Goal: Information Seeking & Learning: Learn about a topic

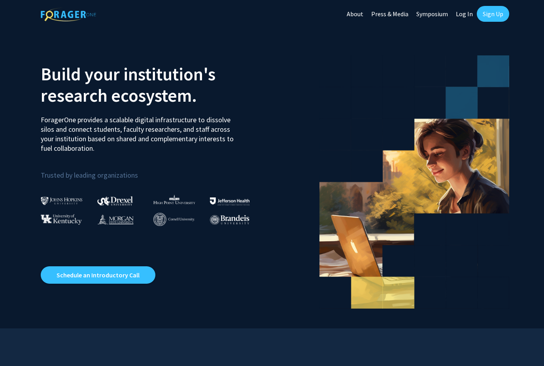
click at [470, 14] on link "Log In" at bounding box center [464, 14] width 25 height 28
select select
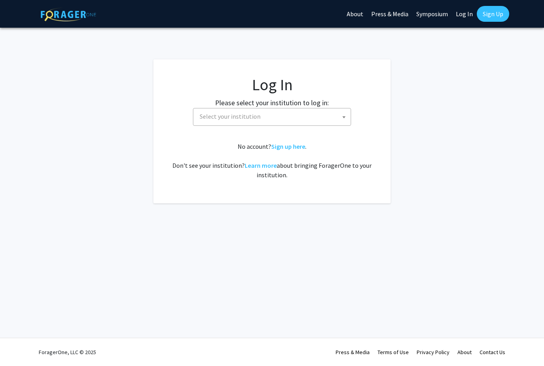
click at [321, 110] on span "Select your institution" at bounding box center [273, 116] width 154 height 16
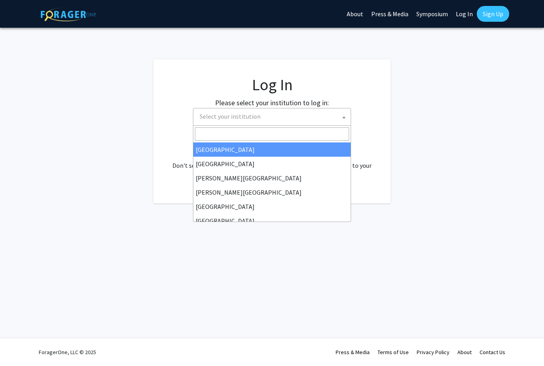
click at [289, 132] on input "Search" at bounding box center [272, 133] width 154 height 13
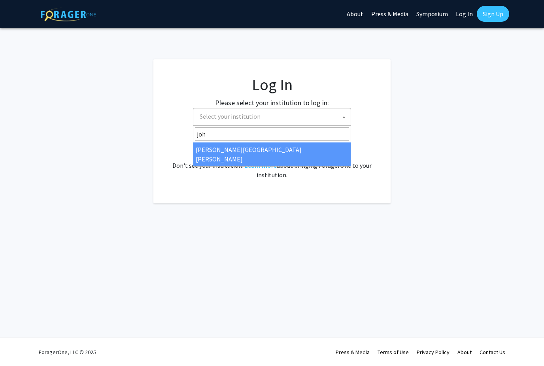
type input "john"
select select "1"
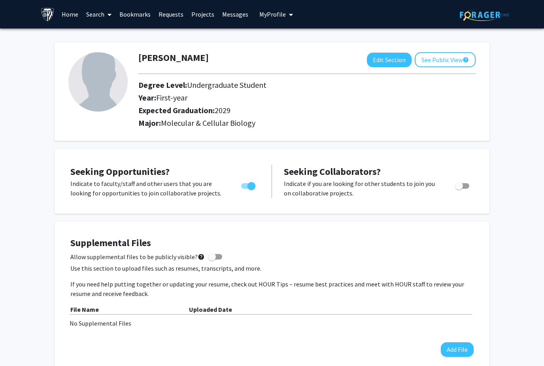
click at [70, 9] on link "Home" at bounding box center [70, 14] width 25 height 28
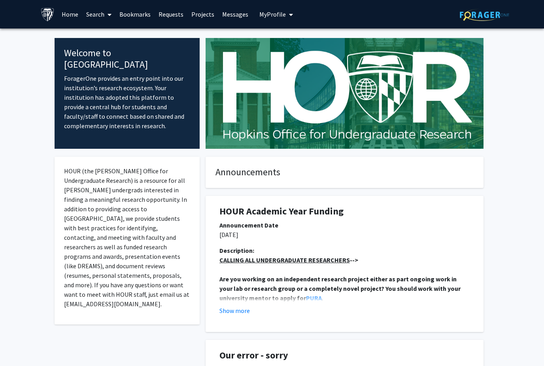
click at [107, 13] on span at bounding box center [107, 15] width 7 height 28
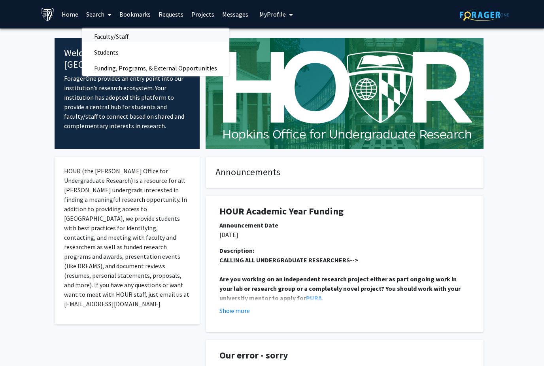
click at [133, 32] on span "Faculty/Staff" at bounding box center [111, 36] width 58 height 16
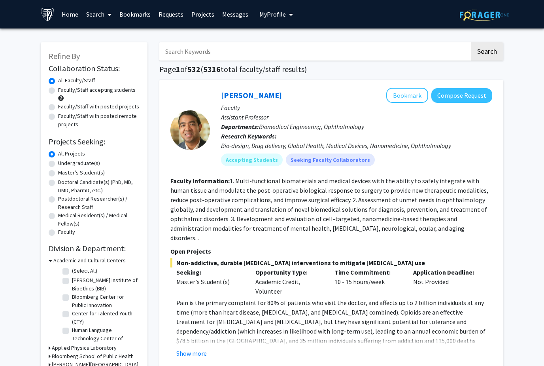
click at [58, 162] on label "Undergraduate(s)" at bounding box center [79, 163] width 42 height 8
click at [58, 162] on input "Undergraduate(s)" at bounding box center [60, 161] width 5 height 5
radio input "true"
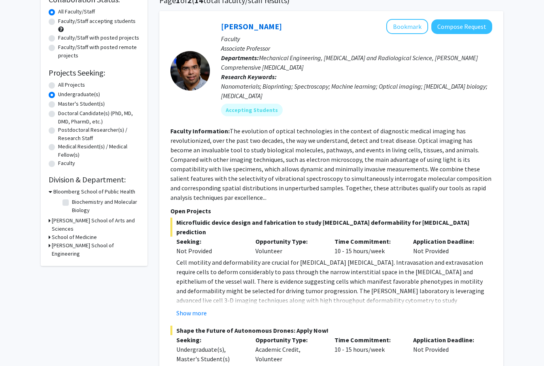
scroll to position [69, 0]
click at [99, 216] on h3 "Krieger School of Arts and Sciences" at bounding box center [96, 224] width 88 height 17
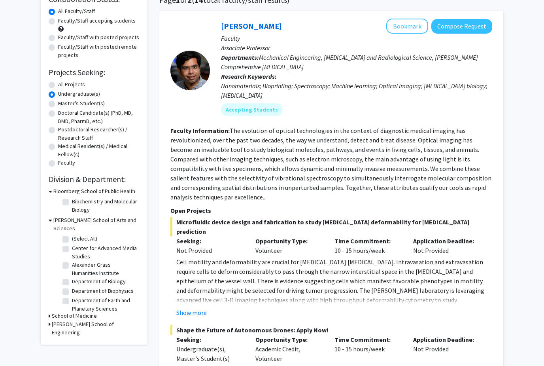
click at [54, 216] on h3 "Krieger School of Arts and Sciences" at bounding box center [96, 224] width 86 height 17
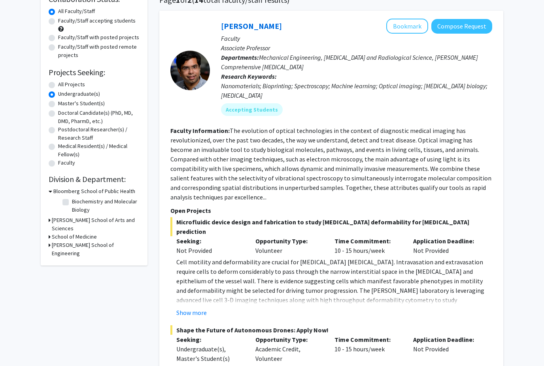
click at [76, 189] on h3 "Bloomberg School of Public Health" at bounding box center [94, 191] width 82 height 8
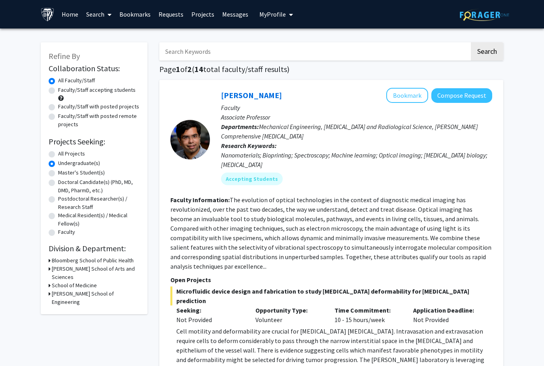
scroll to position [1, 0]
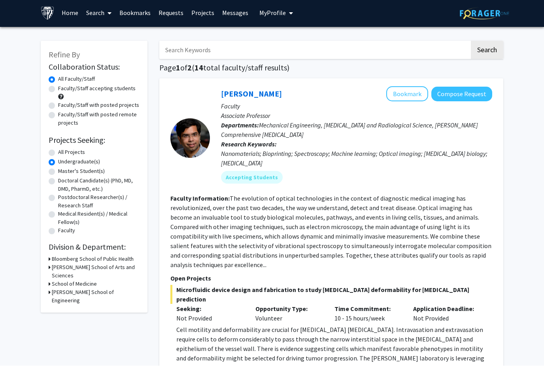
click at [86, 280] on h3 "School of Medicine" at bounding box center [74, 284] width 45 height 8
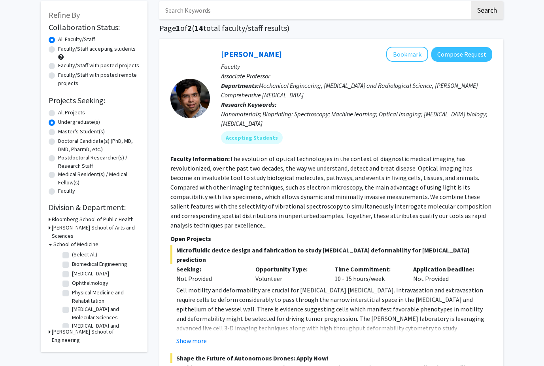
scroll to position [41, 0]
click at [74, 240] on h3 "School of Medicine" at bounding box center [75, 244] width 45 height 8
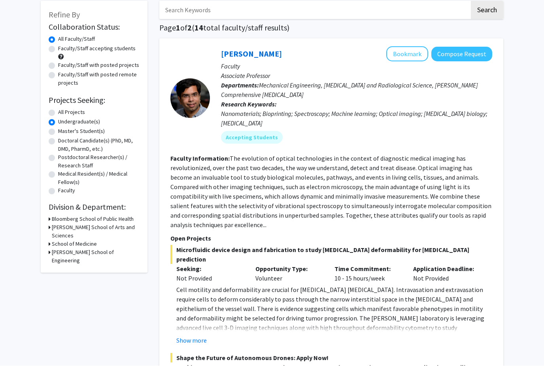
scroll to position [42, 0]
click at [73, 226] on h3 "Krieger School of Arts and Sciences" at bounding box center [96, 231] width 88 height 17
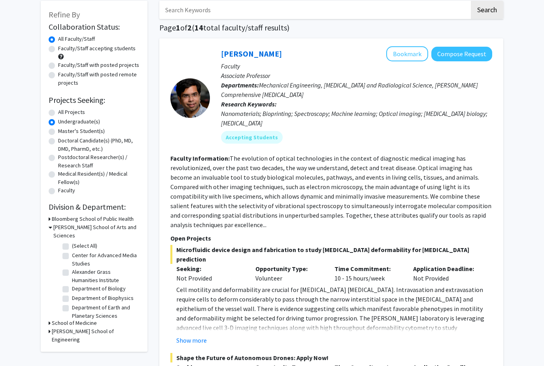
click at [72, 284] on label "Department of Biology" at bounding box center [99, 288] width 54 height 8
click at [72, 284] on input "Department of Biology" at bounding box center [74, 286] width 5 height 5
checkbox input "true"
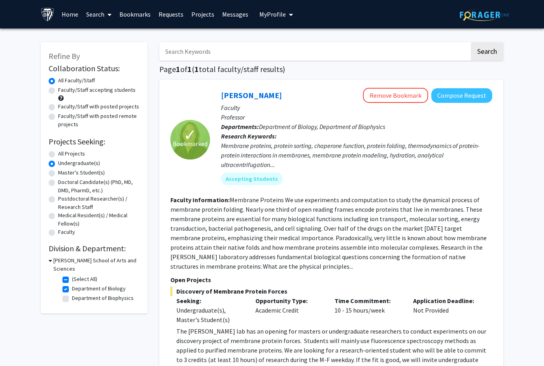
scroll to position [90, 0]
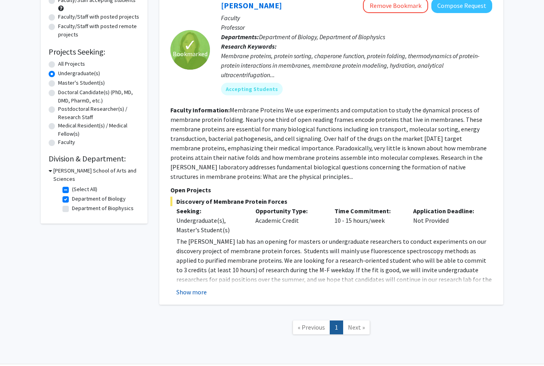
click at [197, 295] on button "Show more" at bounding box center [191, 291] width 30 height 9
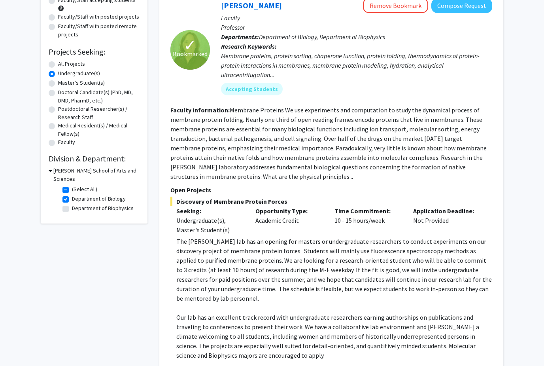
click at [72, 195] on label "Department of Biology" at bounding box center [99, 199] width 54 height 8
click at [72, 195] on input "Department of Biology" at bounding box center [74, 197] width 5 height 5
checkbox input "false"
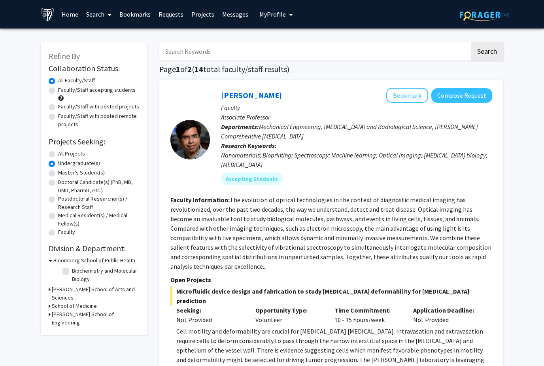
click at [110, 258] on h3 "Bloomberg School of Public Health" at bounding box center [94, 260] width 82 height 8
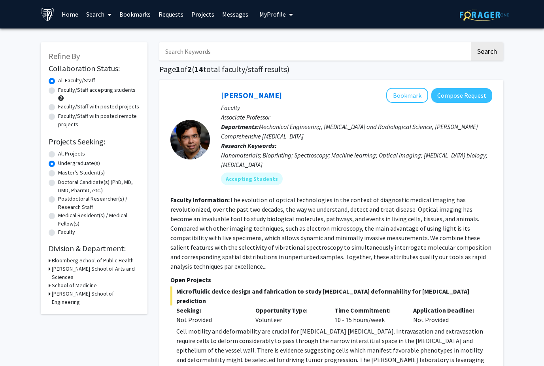
click at [117, 256] on h3 "Bloomberg School of Public Health" at bounding box center [93, 260] width 82 height 8
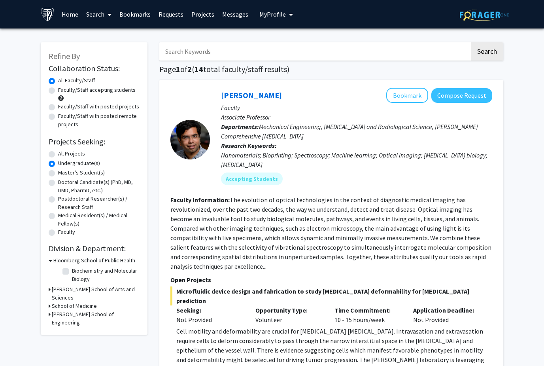
click at [74, 263] on h3 "Bloomberg School of Public Health" at bounding box center [94, 260] width 82 height 8
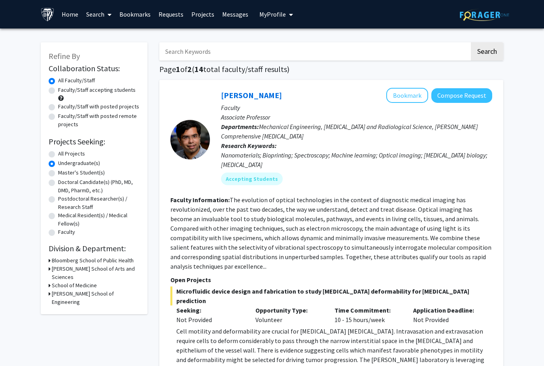
click at [112, 260] on h3 "Bloomberg School of Public Health" at bounding box center [93, 260] width 82 height 8
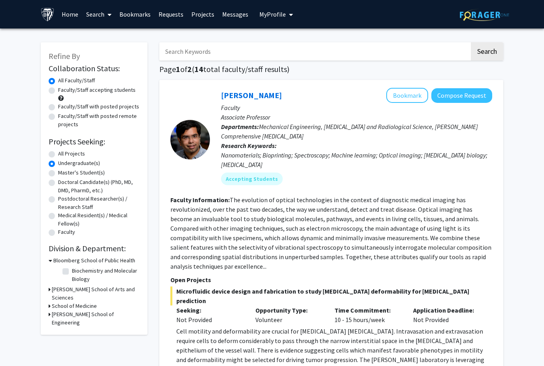
click at [72, 268] on label "Biochemistry and Molecular Biology" at bounding box center [105, 274] width 66 height 17
click at [72, 268] on input "Biochemistry and Molecular Biology" at bounding box center [74, 268] width 5 height 5
checkbox input "true"
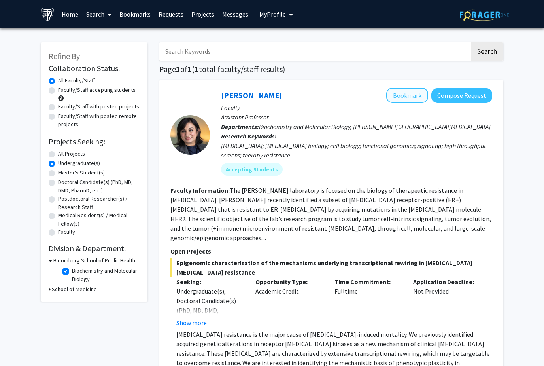
click at [403, 93] on button "Bookmark" at bounding box center [407, 95] width 42 height 15
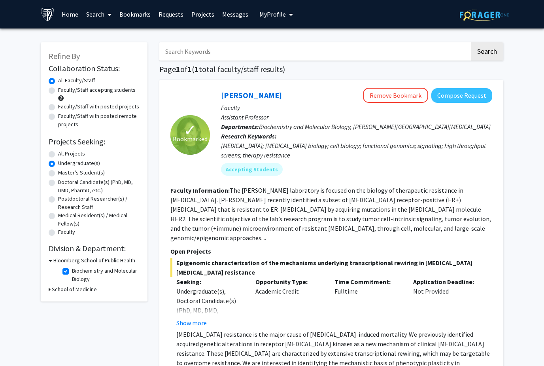
click at [68, 263] on h3 "Bloomberg School of Public Health" at bounding box center [94, 260] width 82 height 8
click at [119, 260] on h3 "Bloomberg School of Public Health" at bounding box center [93, 260] width 82 height 8
click at [125, 252] on h2 "Division & Department:" at bounding box center [94, 248] width 91 height 9
click at [72, 269] on label "Biochemistry and Molecular Biology" at bounding box center [105, 274] width 66 height 17
click at [72, 269] on input "Biochemistry and Molecular Biology" at bounding box center [74, 268] width 5 height 5
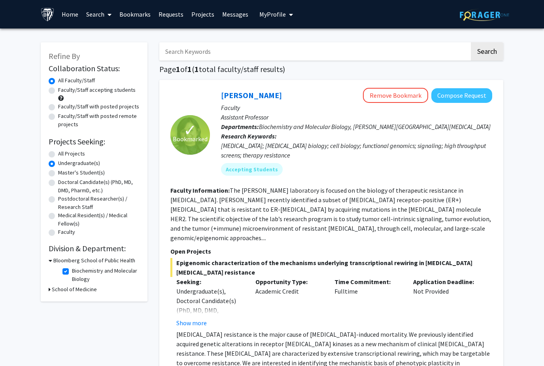
checkbox input "false"
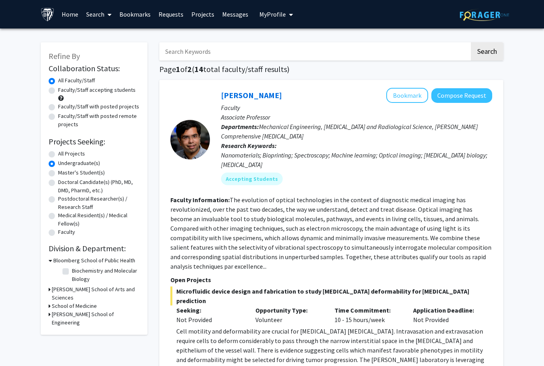
click at [117, 287] on h3 "Krieger School of Arts and Sciences" at bounding box center [96, 293] width 88 height 17
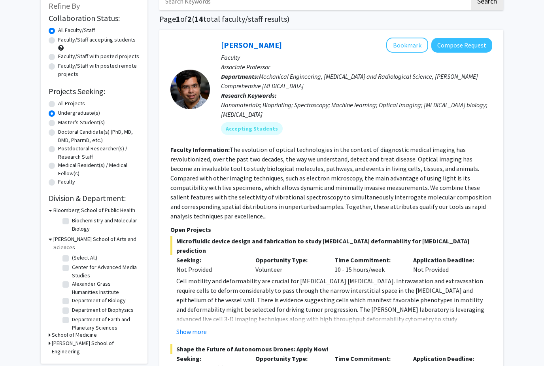
scroll to position [50, 0]
click at [93, 331] on h3 "School of Medicine" at bounding box center [74, 335] width 45 height 8
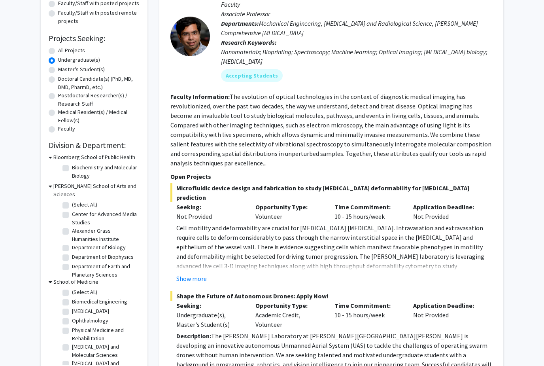
scroll to position [0, 0]
click at [99, 307] on label "Neurosurgery" at bounding box center [90, 311] width 37 height 8
click at [77, 307] on input "Neurosurgery" at bounding box center [74, 309] width 5 height 5
checkbox input "true"
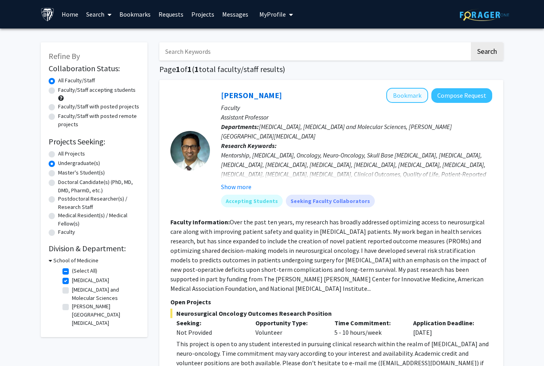
click at [404, 95] on button "Bookmark" at bounding box center [407, 95] width 42 height 15
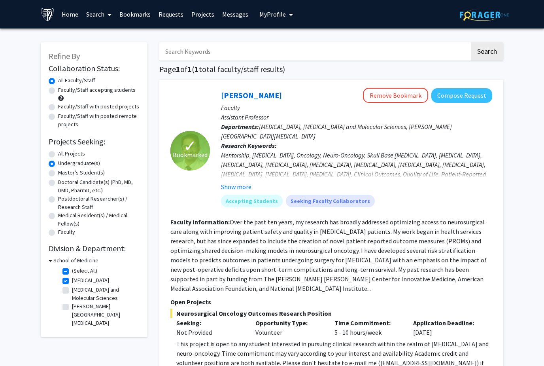
click at [232, 23] on link "Messages" at bounding box center [235, 14] width 34 height 28
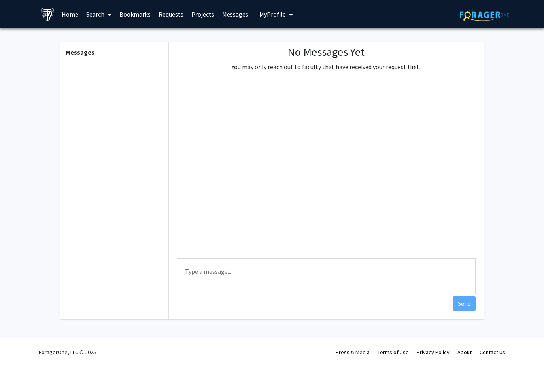
click at [210, 6] on link "Projects" at bounding box center [202, 14] width 31 height 28
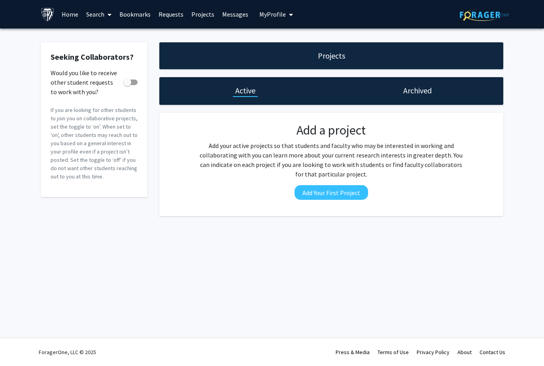
click at [139, 26] on link "Bookmarks" at bounding box center [134, 14] width 39 height 28
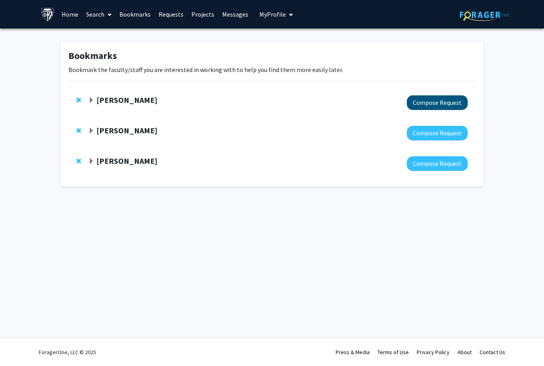
click at [415, 106] on button "Compose Request" at bounding box center [437, 102] width 61 height 15
